Goal: Information Seeking & Learning: Learn about a topic

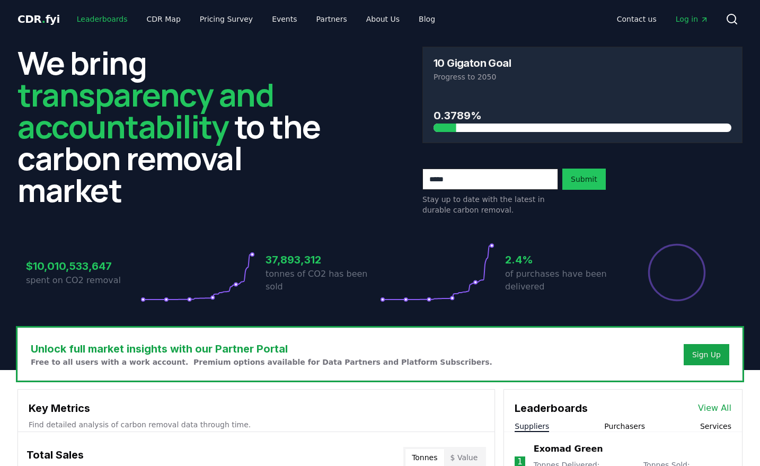
click at [104, 18] on link "Leaderboards" at bounding box center [102, 19] width 68 height 19
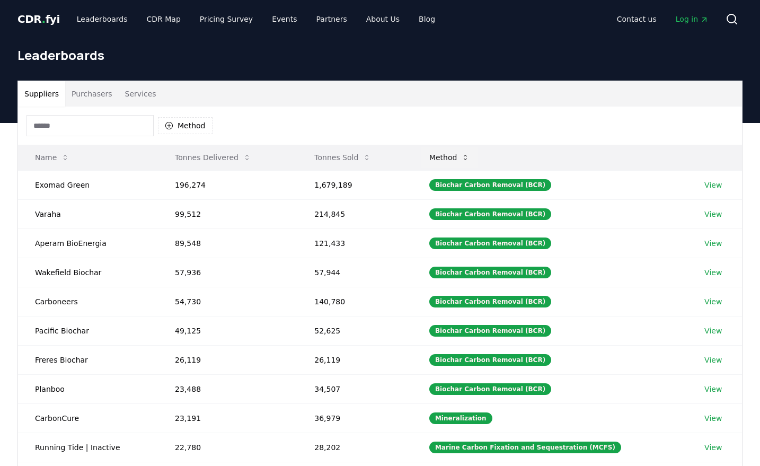
click at [465, 160] on button "Method" at bounding box center [450, 157] width 58 height 21
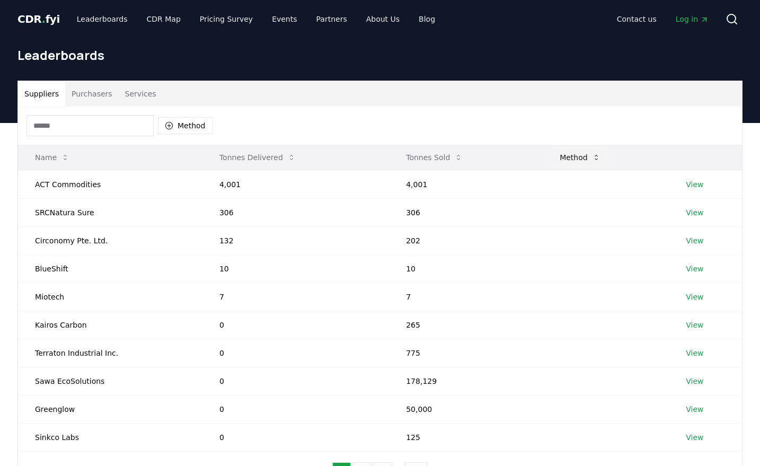
click at [577, 158] on button "Method" at bounding box center [580, 157] width 58 height 21
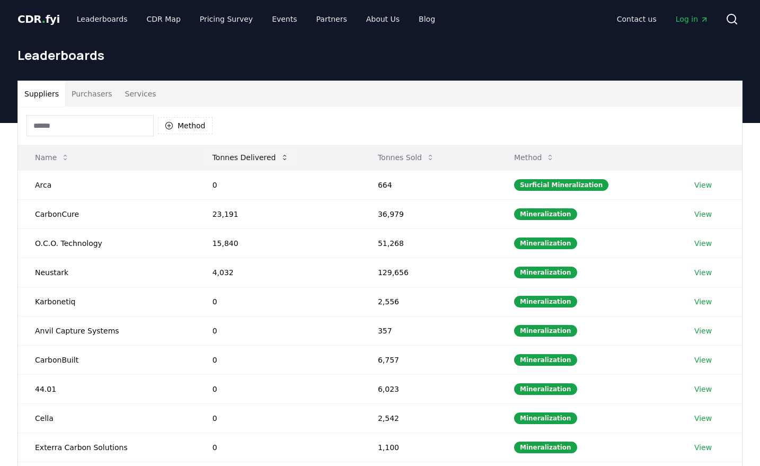
click at [260, 153] on button "Tonnes Delivered" at bounding box center [250, 157] width 93 height 21
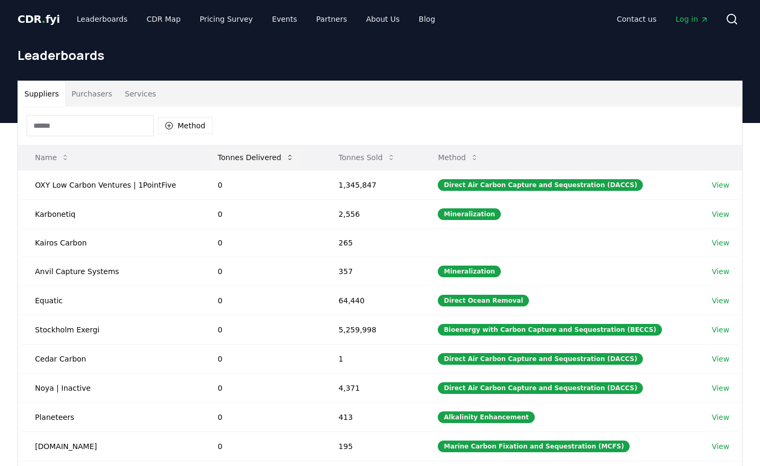
click at [260, 153] on button "Tonnes Delivered" at bounding box center [255, 157] width 93 height 21
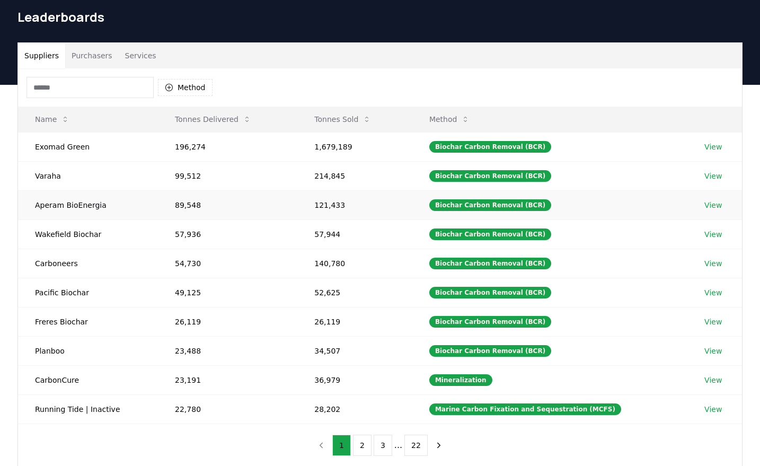
scroll to position [39, 0]
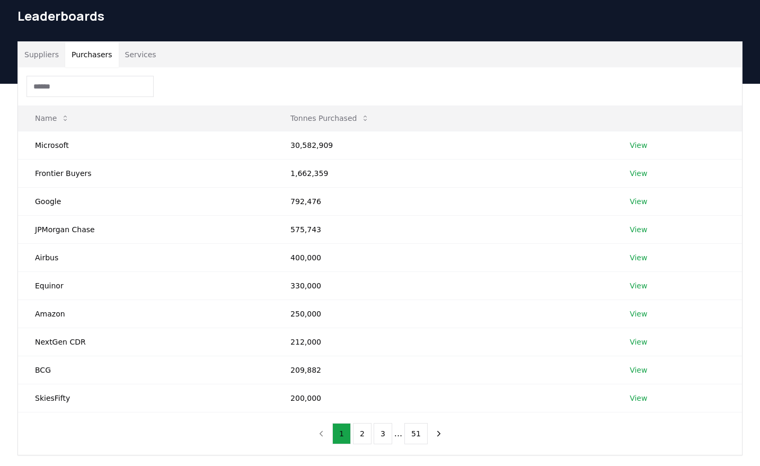
click at [99, 57] on button "Purchasers" at bounding box center [92, 54] width 54 height 25
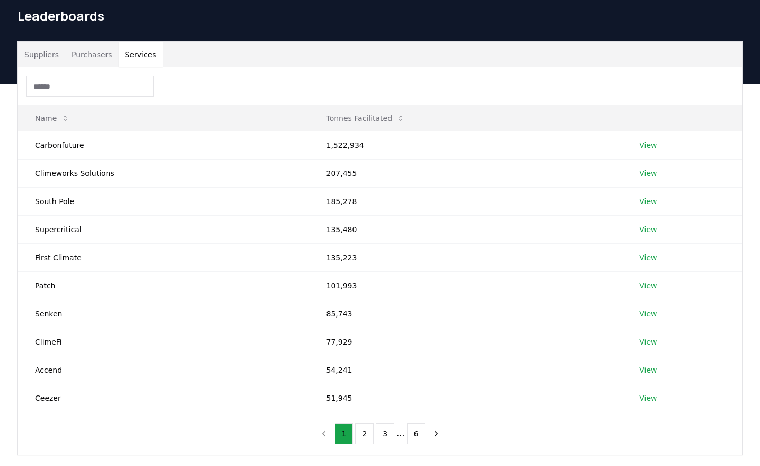
click at [136, 57] on button "Services" at bounding box center [141, 54] width 44 height 25
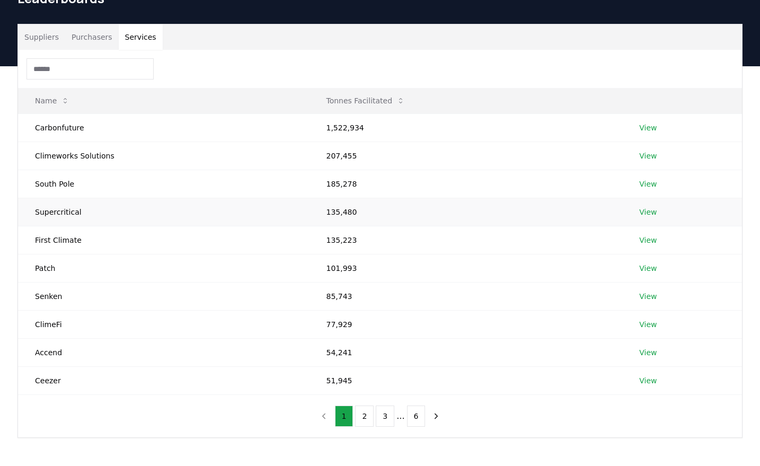
scroll to position [59, 0]
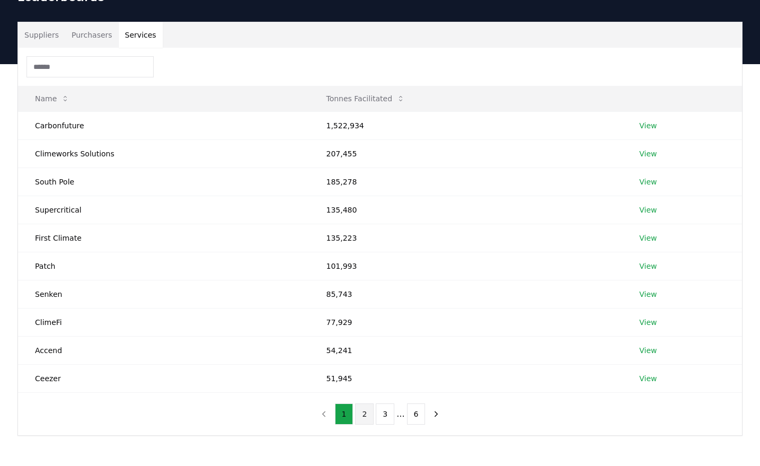
click at [363, 412] on button "2" at bounding box center [364, 413] width 19 height 21
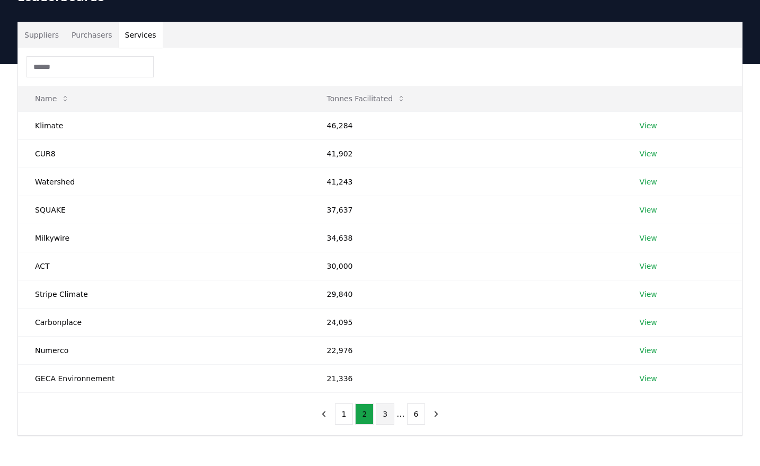
click at [379, 416] on button "3" at bounding box center [385, 413] width 19 height 21
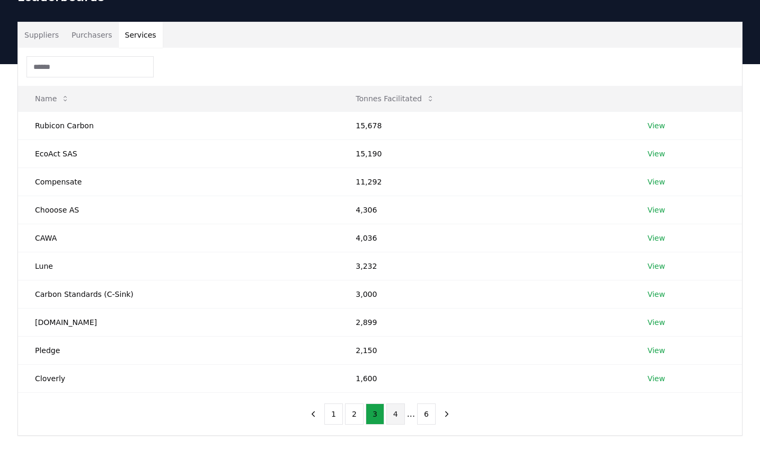
click at [398, 417] on button "4" at bounding box center [395, 413] width 19 height 21
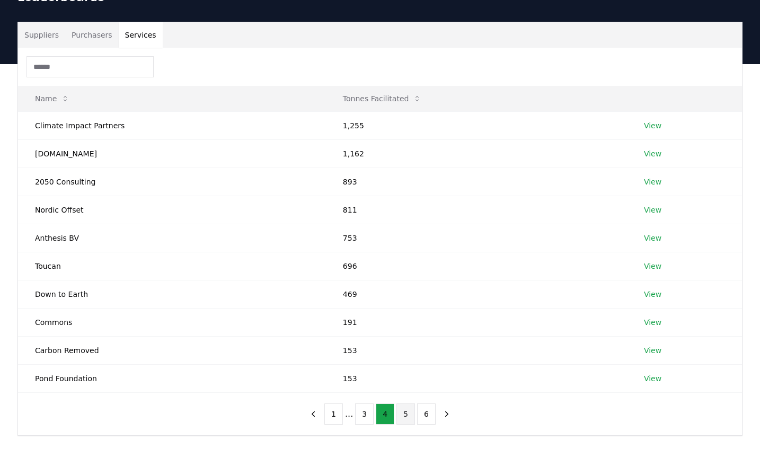
click at [405, 416] on button "5" at bounding box center [405, 413] width 19 height 21
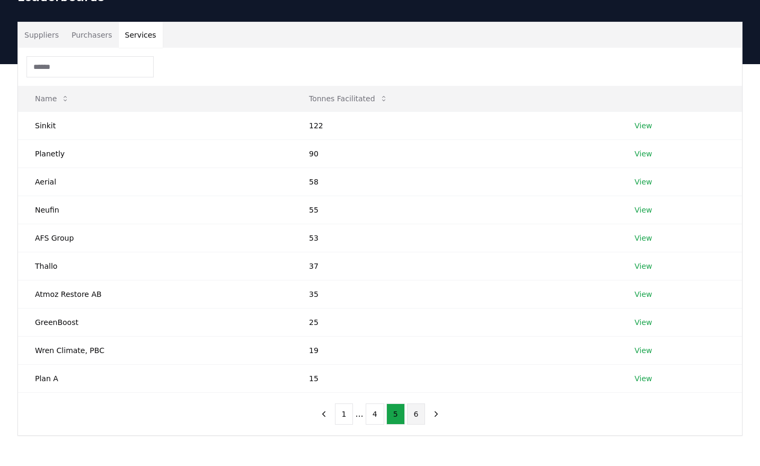
click at [417, 412] on button "6" at bounding box center [416, 413] width 19 height 21
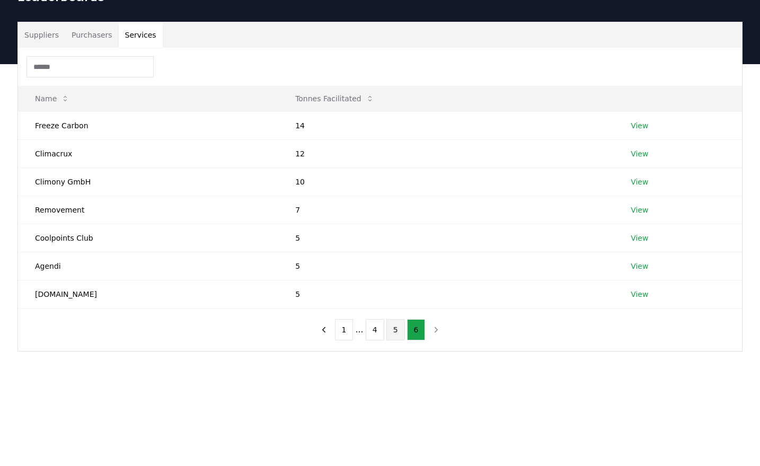
click at [394, 331] on button "5" at bounding box center [395, 329] width 19 height 21
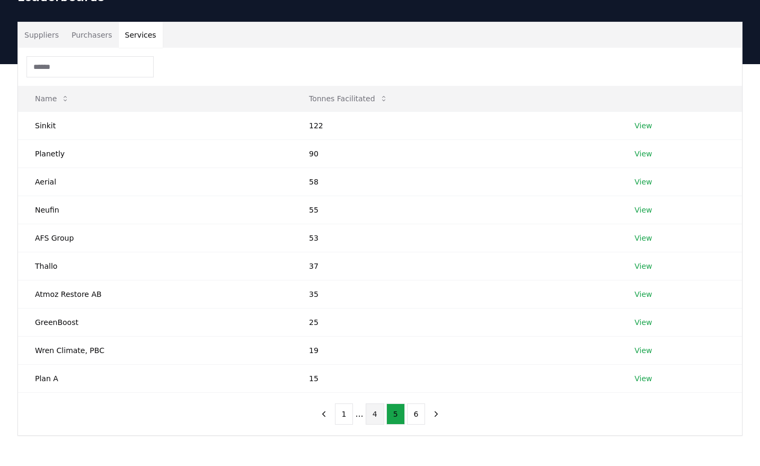
click at [378, 412] on button "4" at bounding box center [375, 413] width 19 height 21
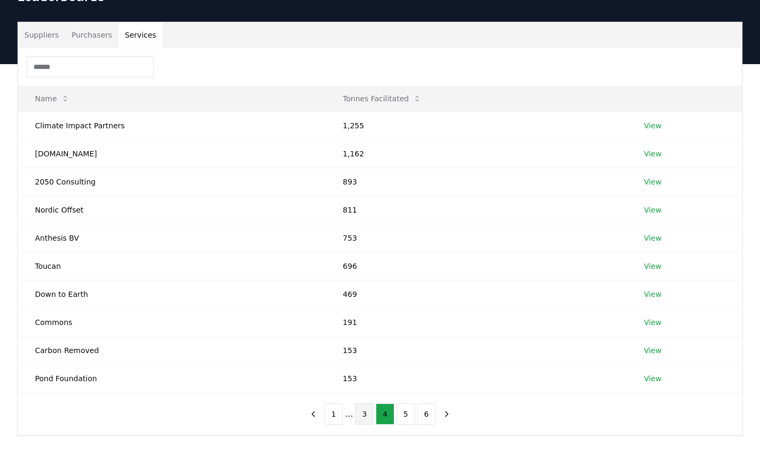
click at [370, 412] on button "3" at bounding box center [364, 413] width 19 height 21
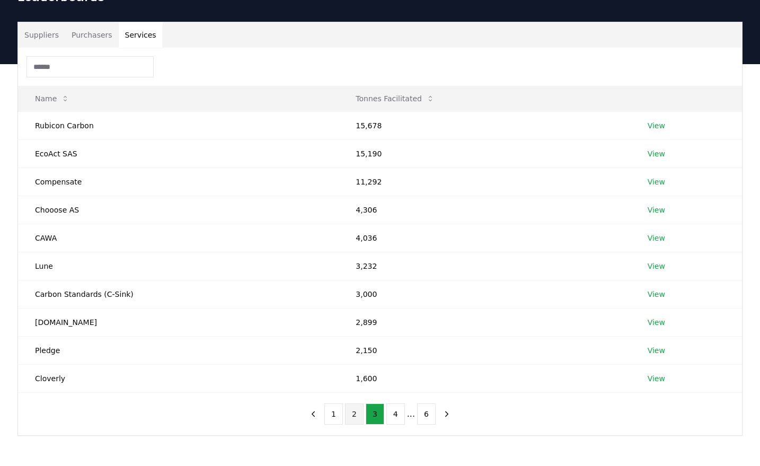
click at [358, 412] on button "2" at bounding box center [354, 413] width 19 height 21
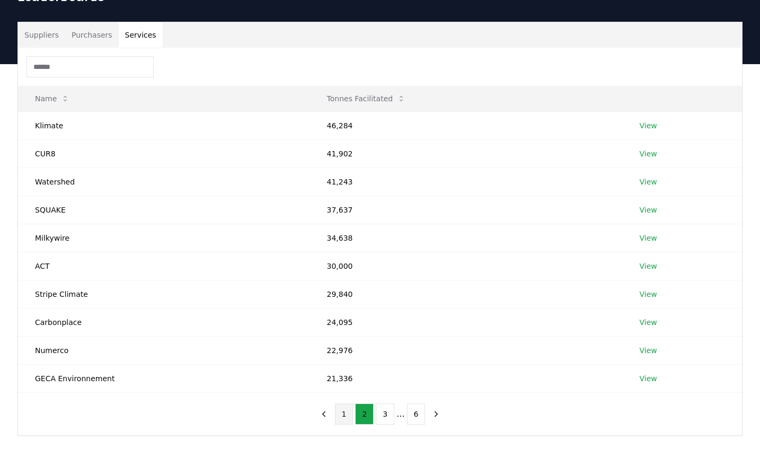
click at [343, 412] on button "1" at bounding box center [344, 413] width 19 height 21
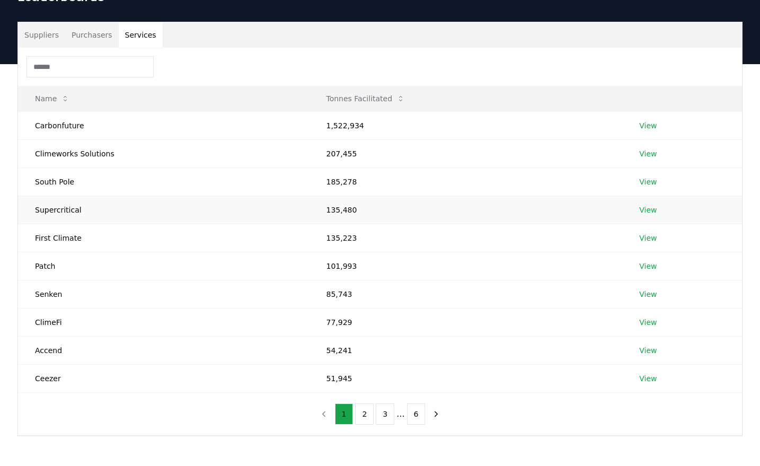
scroll to position [0, 0]
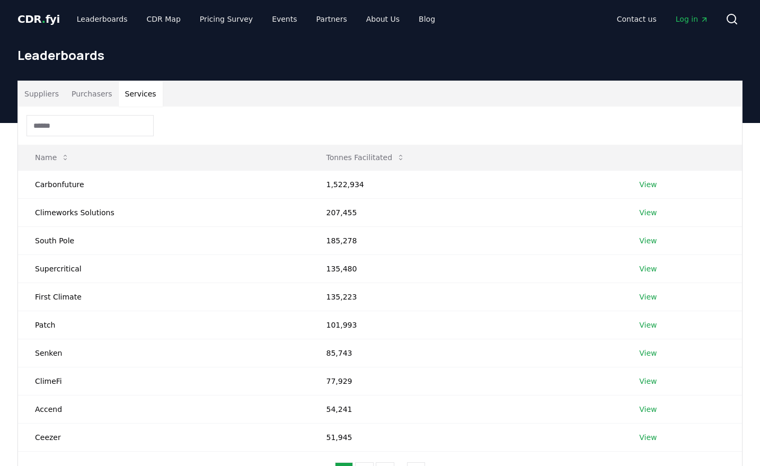
click at [52, 95] on button "Suppliers" at bounding box center [41, 93] width 47 height 25
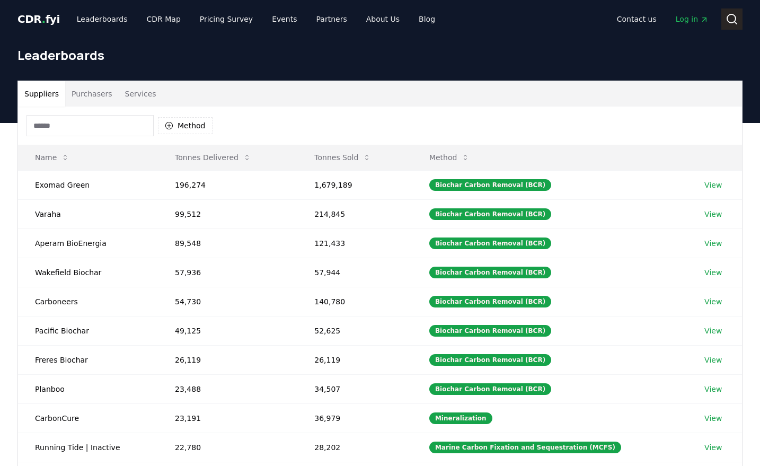
click at [740, 21] on button "Search" at bounding box center [731, 18] width 21 height 21
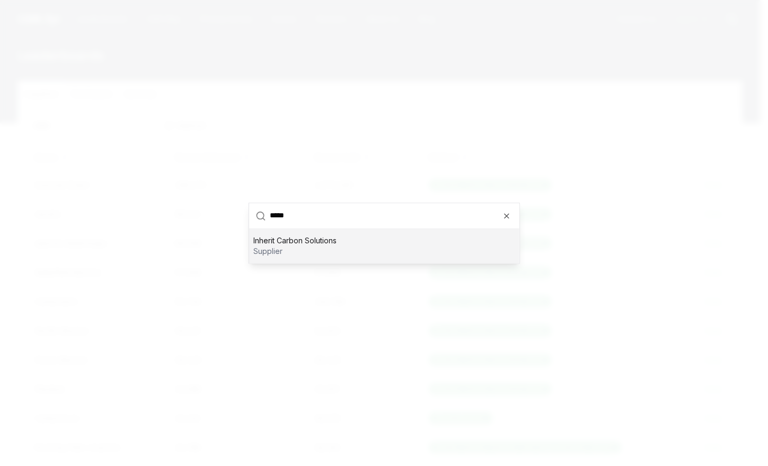
type input "*****"
click at [357, 244] on div "Inherit Carbon Solutions supplier" at bounding box center [384, 246] width 270 height 34
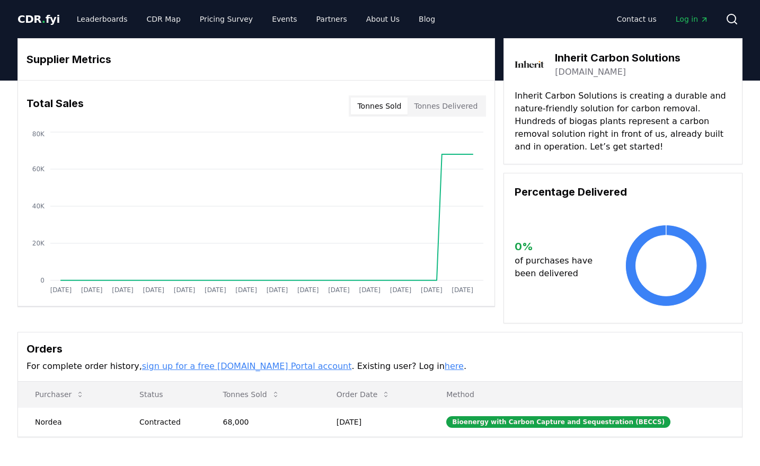
click at [438, 108] on button "Tonnes Delivered" at bounding box center [446, 106] width 76 height 17
click at [402, 108] on button "Tonnes Sold" at bounding box center [379, 106] width 57 height 17
click at [444, 101] on button "Tonnes Delivered" at bounding box center [446, 106] width 76 height 17
click at [402, 105] on button "Tonnes Sold" at bounding box center [379, 106] width 57 height 17
click at [115, 18] on link "Leaderboards" at bounding box center [102, 19] width 68 height 19
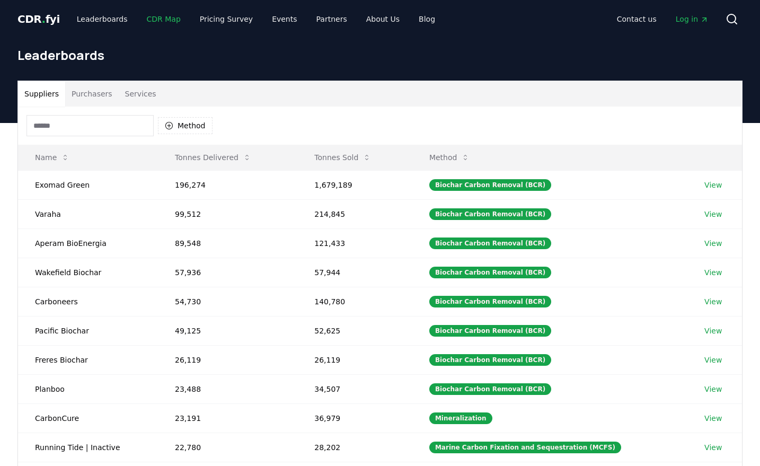
click at [162, 24] on link "CDR Map" at bounding box center [163, 19] width 51 height 19
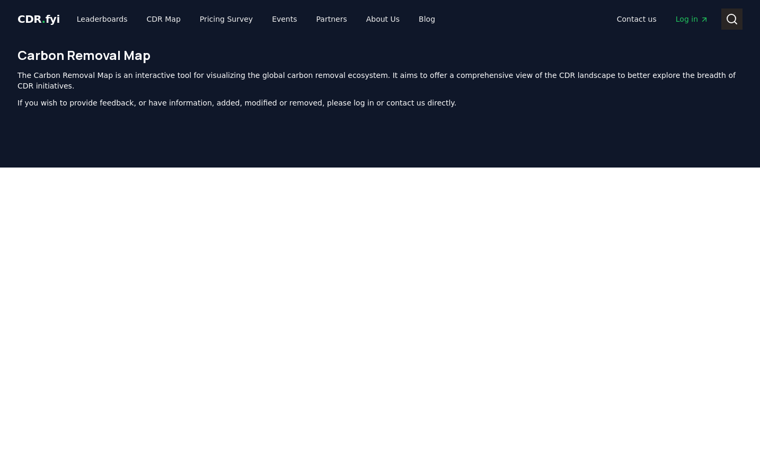
click at [736, 17] on icon at bounding box center [732, 19] width 13 height 13
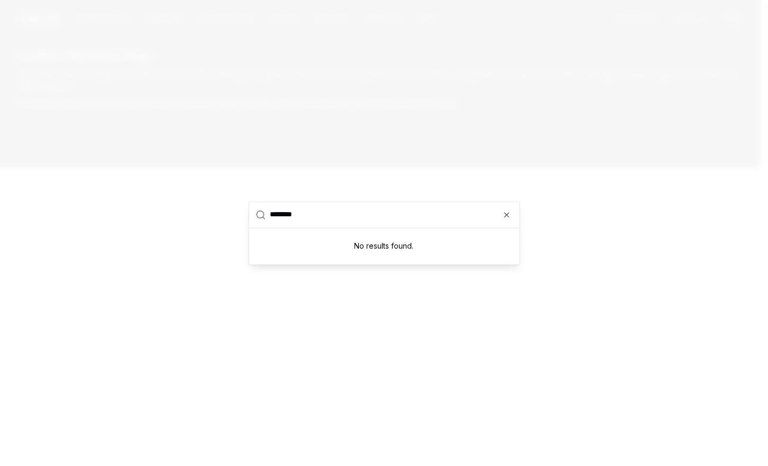
click at [329, 210] on input "********" at bounding box center [391, 214] width 243 height 25
drag, startPoint x: 325, startPoint y: 213, endPoint x: 211, endPoint y: 220, distance: 114.2
click at [211, 220] on body "CDR . fyi Leaderboards CDR Map Pricing Survey Events Partners About Us Blog Con…" at bounding box center [380, 401] width 760 height 803
type input "********"
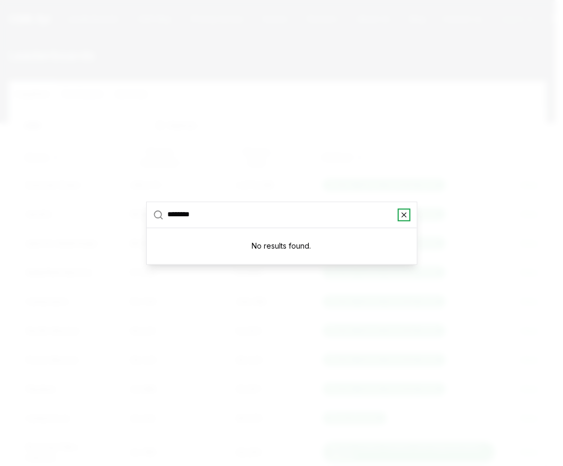
click at [404, 215] on icon "button" at bounding box center [404, 215] width 4 height 4
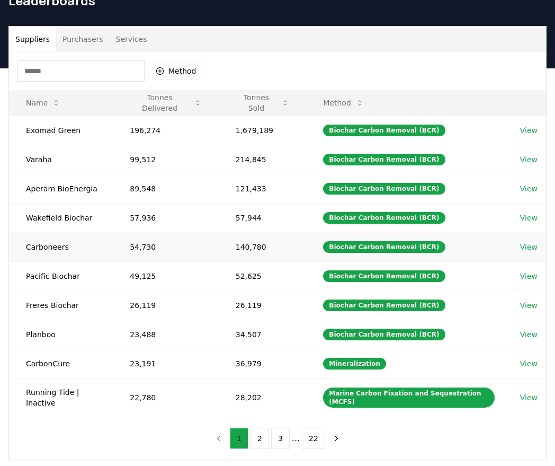
scroll to position [54, 0]
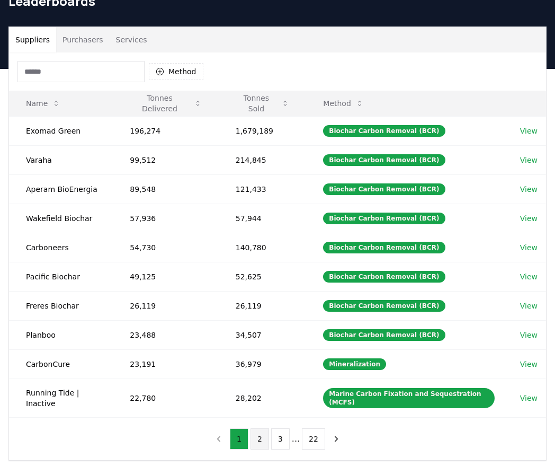
click at [259, 428] on button "2" at bounding box center [260, 438] width 19 height 21
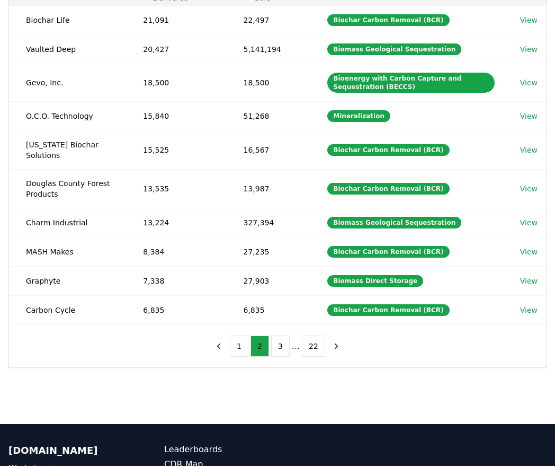
scroll to position [0, 0]
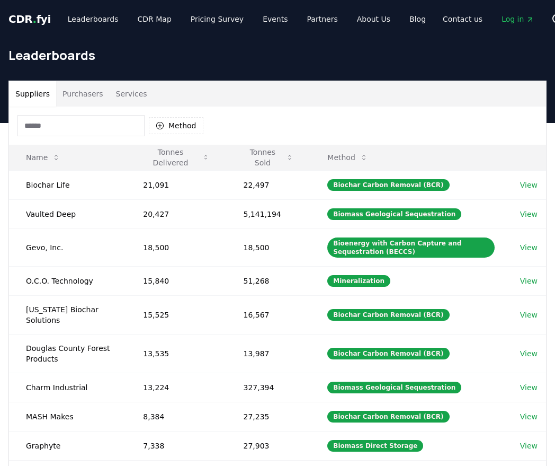
click at [502, 20] on span "Log in" at bounding box center [518, 19] width 33 height 11
click at [502, 18] on span "Log in" at bounding box center [518, 19] width 33 height 11
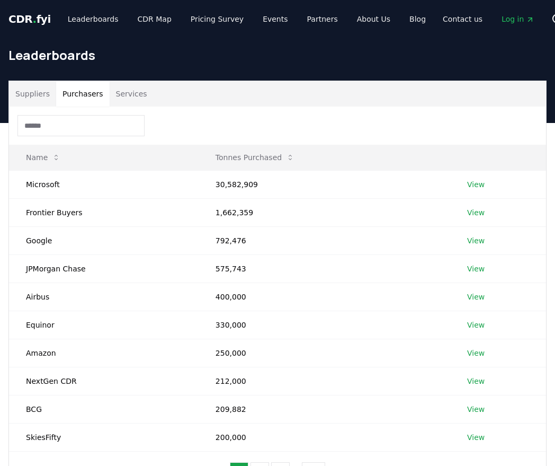
click at [77, 96] on button "Purchasers" at bounding box center [83, 93] width 54 height 25
click at [50, 181] on td "Microsoft" at bounding box center [104, 184] width 190 height 28
click at [64, 188] on td "Microsoft" at bounding box center [104, 184] width 190 height 28
click at [479, 186] on link "View" at bounding box center [475, 184] width 17 height 11
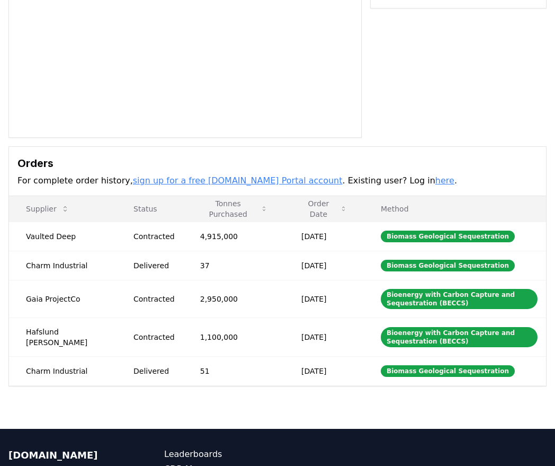
scroll to position [179, 0]
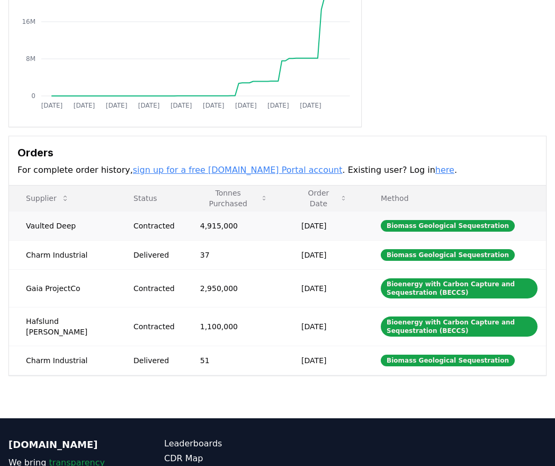
drag, startPoint x: 76, startPoint y: 223, endPoint x: 23, endPoint y: 223, distance: 53.0
drag, startPoint x: 28, startPoint y: 223, endPoint x: 75, endPoint y: 224, distance: 46.7
click at [75, 224] on td "Vaulted Deep" at bounding box center [63, 225] width 108 height 29
click at [68, 224] on td "Vaulted Deep" at bounding box center [63, 225] width 108 height 29
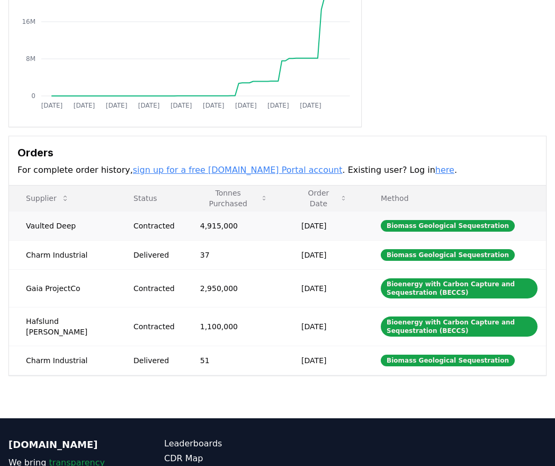
click at [68, 224] on td "Vaulted Deep" at bounding box center [63, 225] width 108 height 29
drag, startPoint x: 68, startPoint y: 224, endPoint x: 25, endPoint y: 224, distance: 43.5
click at [25, 224] on td "Vaulted Deep" at bounding box center [63, 225] width 108 height 29
drag, startPoint x: 25, startPoint y: 224, endPoint x: 69, endPoint y: 226, distance: 44.0
click at [69, 226] on td "Vaulted Deep" at bounding box center [63, 225] width 108 height 29
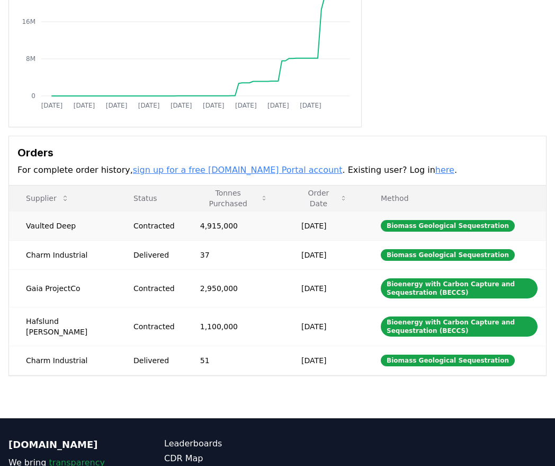
click at [70, 225] on td "Vaulted Deep" at bounding box center [63, 225] width 108 height 29
drag, startPoint x: 70, startPoint y: 225, endPoint x: 27, endPoint y: 227, distance: 44.0
click at [27, 227] on td "Vaulted Deep" at bounding box center [63, 225] width 108 height 29
copy td "Vaulted Deep"
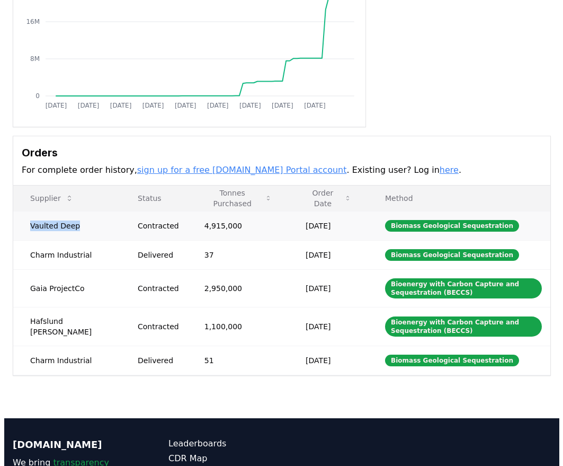
scroll to position [0, 0]
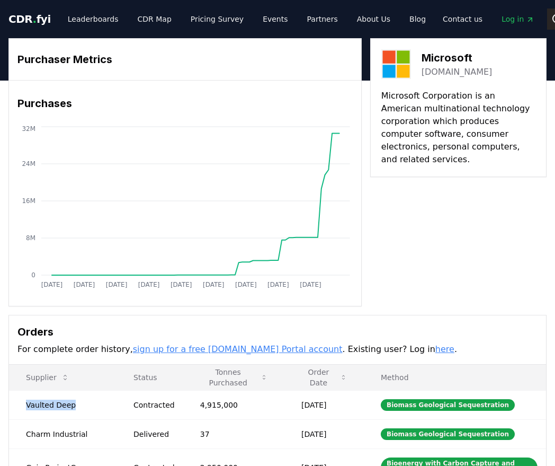
click at [552, 20] on icon at bounding box center [558, 19] width 13 height 13
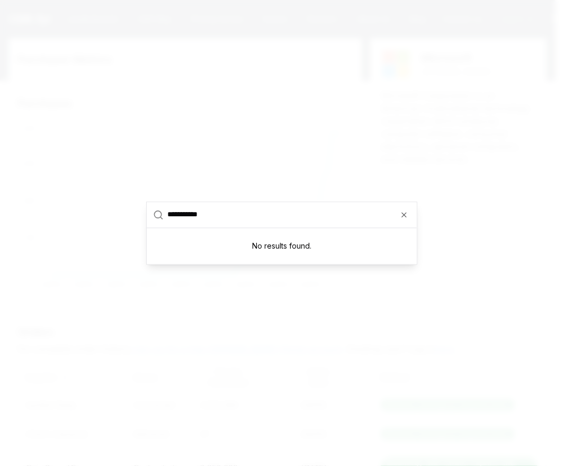
click at [314, 216] on input "**********" at bounding box center [289, 214] width 243 height 25
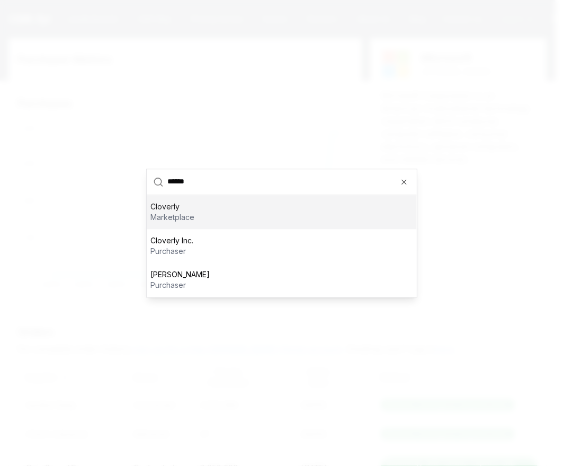
type input "******"
click at [291, 218] on div "Cloverly marketplace" at bounding box center [282, 212] width 270 height 34
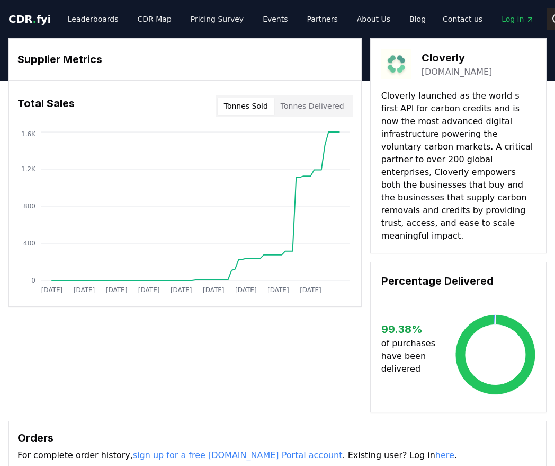
click at [547, 12] on button "Search" at bounding box center [557, 18] width 21 height 21
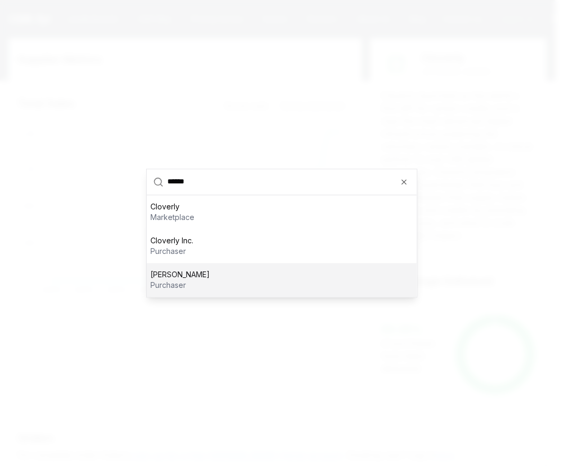
click at [404, 188] on input "******" at bounding box center [289, 181] width 243 height 25
click at [406, 178] on icon "button" at bounding box center [404, 182] width 8 height 8
